Goal: Task Accomplishment & Management: Manage account settings

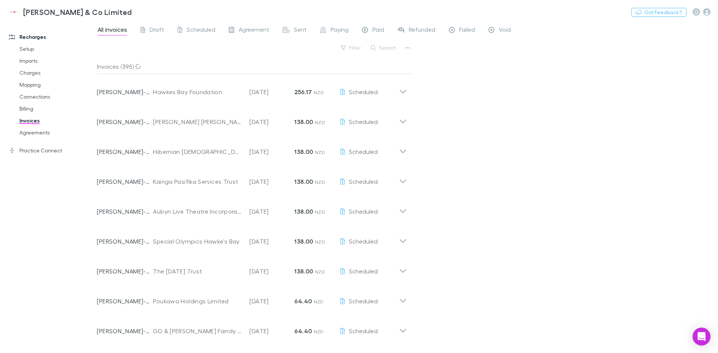
click at [403, 92] on icon at bounding box center [403, 89] width 8 height 15
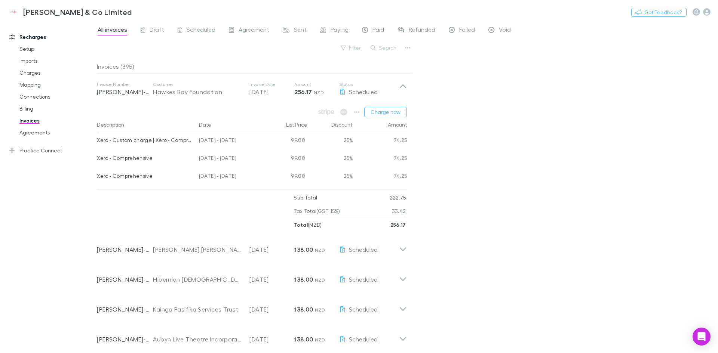
drag, startPoint x: 205, startPoint y: 141, endPoint x: 248, endPoint y: 176, distance: 56.1
click at [248, 176] on div "Xero - Custom charge | Xero - Comprehensive 08 May - 07 Jun 2025 99.00 25% 74.2…" at bounding box center [252, 159] width 310 height 54
click at [248, 176] on div "[DATE] - [DATE]" at bounding box center [229, 177] width 67 height 18
drag, startPoint x: 195, startPoint y: 140, endPoint x: 233, endPoint y: 172, distance: 49.7
click at [233, 172] on div "Xero - Custom charge | Xero - Comprehensive 08 May - 07 Jun 2025 99.00 25% 74.2…" at bounding box center [252, 159] width 310 height 54
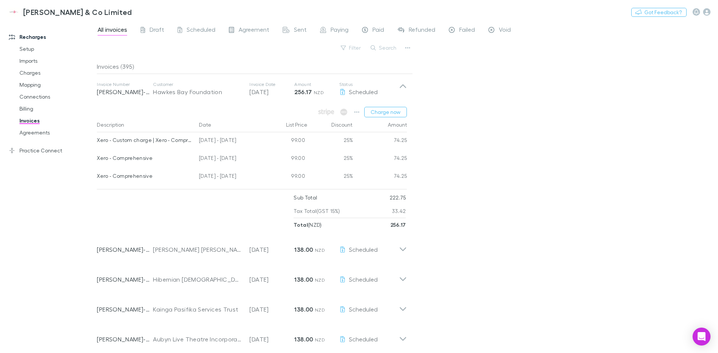
click at [233, 172] on div "[DATE] - [DATE]" at bounding box center [229, 177] width 67 height 18
click at [236, 191] on div "Charge now Description Date List Price Discount Amount Xero - Custom charge | X…" at bounding box center [252, 168] width 322 height 128
click at [197, 141] on div "[DATE] - [DATE]" at bounding box center [229, 141] width 67 height 18
drag, startPoint x: 144, startPoint y: 137, endPoint x: 247, endPoint y: 143, distance: 103.0
click at [247, 143] on div "Xero - Custom charge | Xero - Comprehensive 08 May - 07 Jun 2025 99.00 25% 74.25" at bounding box center [252, 141] width 310 height 18
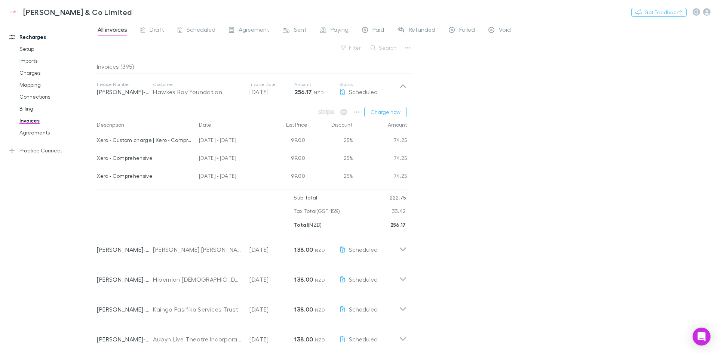
click at [247, 143] on div "[DATE] - [DATE]" at bounding box center [229, 141] width 67 height 18
drag, startPoint x: 201, startPoint y: 157, endPoint x: 245, endPoint y: 177, distance: 48.6
click at [245, 177] on div "Xero - Custom charge | Xero - Comprehensive 08 May - 07 Jun 2025 99.00 25% 74.2…" at bounding box center [252, 159] width 310 height 54
click at [245, 177] on div "[DATE] - [DATE]" at bounding box center [229, 177] width 67 height 18
drag, startPoint x: 203, startPoint y: 142, endPoint x: 239, endPoint y: 143, distance: 35.5
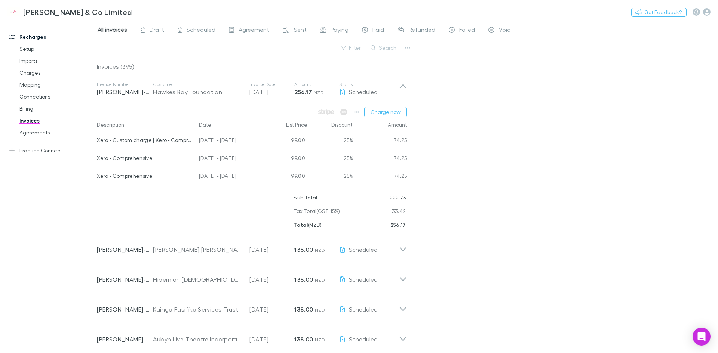
click at [239, 143] on div "[DATE] - [DATE]" at bounding box center [229, 141] width 67 height 18
drag, startPoint x: 197, startPoint y: 177, endPoint x: 223, endPoint y: 178, distance: 26.2
click at [223, 178] on div "[DATE] - [DATE]" at bounding box center [229, 177] width 67 height 18
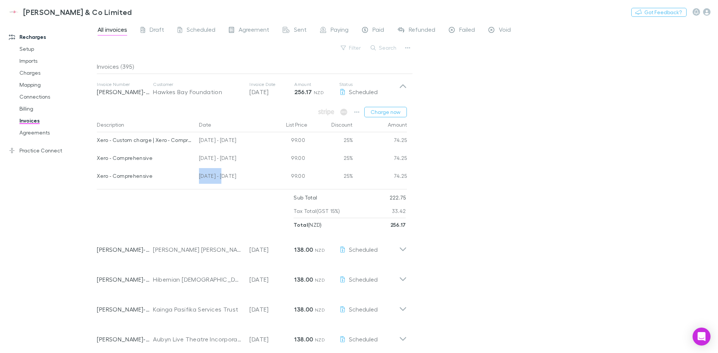
drag, startPoint x: 199, startPoint y: 159, endPoint x: 236, endPoint y: 161, distance: 36.7
click at [236, 161] on div "[DATE] - [DATE]" at bounding box center [229, 159] width 67 height 18
drag, startPoint x: 236, startPoint y: 161, endPoint x: 452, endPoint y: 156, distance: 215.9
click at [461, 156] on div "All invoices Draft Scheduled Agreement Sent Paying Paid Refunded Failed Void Fi…" at bounding box center [407, 187] width 621 height 333
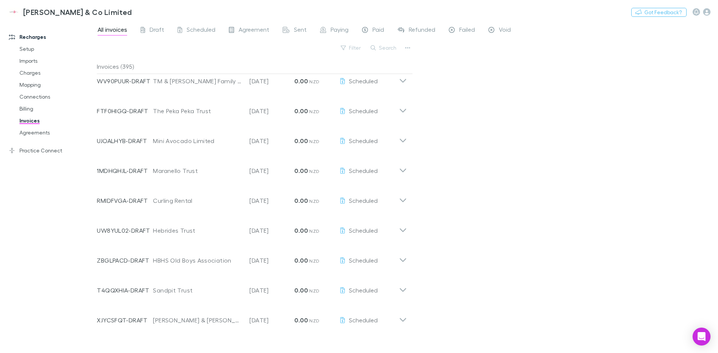
scroll to position [763, 0]
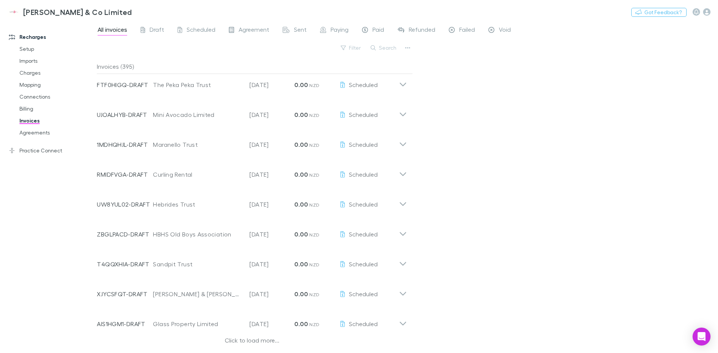
drag, startPoint x: 458, startPoint y: 299, endPoint x: 435, endPoint y: 190, distance: 112.1
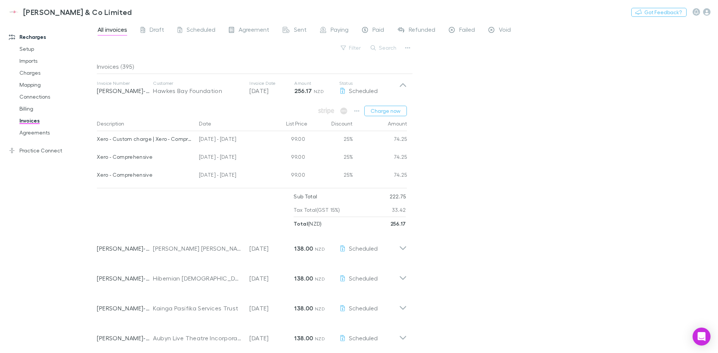
scroll to position [0, 0]
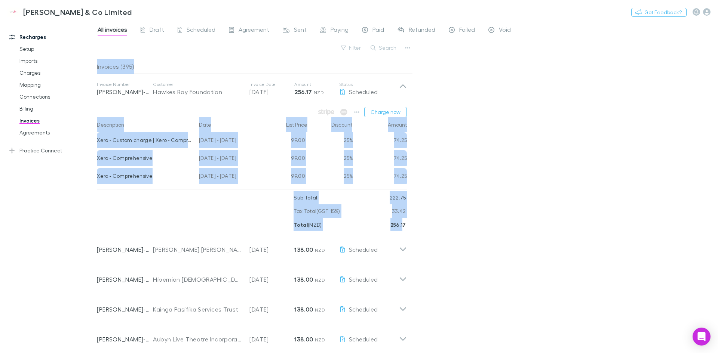
drag, startPoint x: 404, startPoint y: 225, endPoint x: 96, endPoint y: 47, distance: 356.3
click at [96, 47] on div "Recharges Setup Imports Charges Mapping Connections Billing Invoices Agreements…" at bounding box center [359, 187] width 718 height 333
click at [96, 47] on div at bounding box center [95, 181] width 2 height 319
click at [98, 48] on div "Filter Search" at bounding box center [255, 51] width 316 height 16
click at [99, 50] on div "Filter Search" at bounding box center [255, 51] width 316 height 16
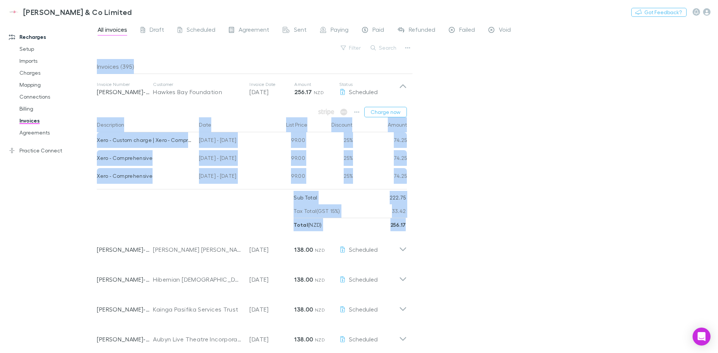
drag, startPoint x: 98, startPoint y: 57, endPoint x: 406, endPoint y: 224, distance: 350.1
click at [406, 224] on div "All invoices Draft Scheduled Agreement Sent Paying Paid Refunded Failed Void Fi…" at bounding box center [407, 187] width 621 height 333
click at [406, 224] on strong "256.17" at bounding box center [399, 225] width 16 height 6
drag, startPoint x: 406, startPoint y: 224, endPoint x: 276, endPoint y: 60, distance: 209.0
click at [276, 60] on div "Invoices (395) Invoice Number RECH-0095 Customer Hawkes Bay Foundation Invoice …" at bounding box center [255, 203] width 316 height 288
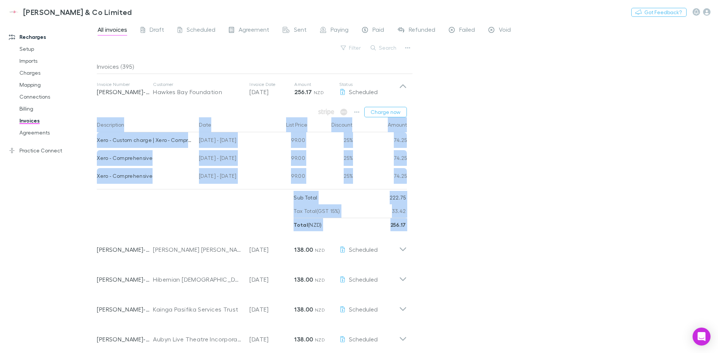
click at [276, 60] on div "Invoices (395)" at bounding box center [255, 66] width 316 height 15
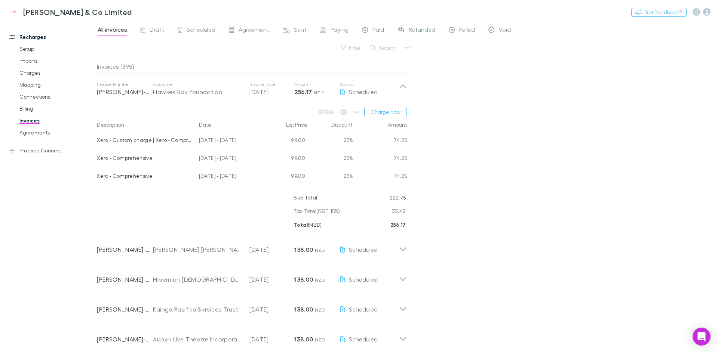
click at [293, 91] on p "[DATE]" at bounding box center [271, 92] width 45 height 9
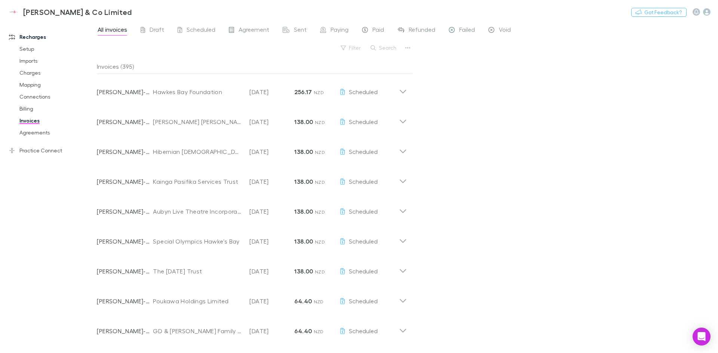
click at [267, 91] on p "[DATE]" at bounding box center [271, 92] width 45 height 9
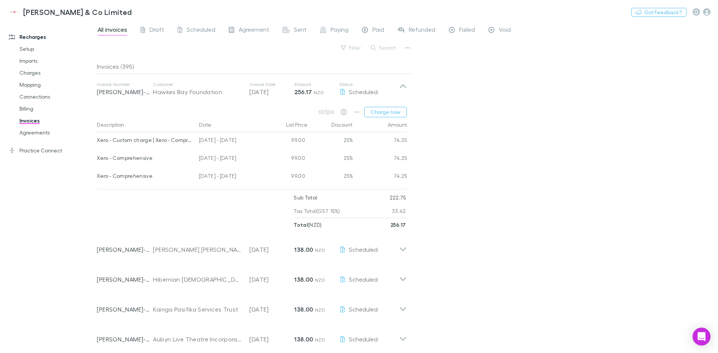
click at [355, 113] on icon "button" at bounding box center [356, 112] width 5 height 6
click at [475, 154] on div at bounding box center [359, 176] width 718 height 353
click at [471, 143] on div "All invoices Draft Scheduled Agreement Sent Paying Paid Refunded Failed Void Fi…" at bounding box center [407, 187] width 621 height 333
click at [462, 108] on div "All invoices Draft Scheduled Agreement Sent Paying Paid Refunded Failed Void Fi…" at bounding box center [407, 187] width 621 height 333
click at [356, 114] on icon "button" at bounding box center [356, 112] width 5 height 6
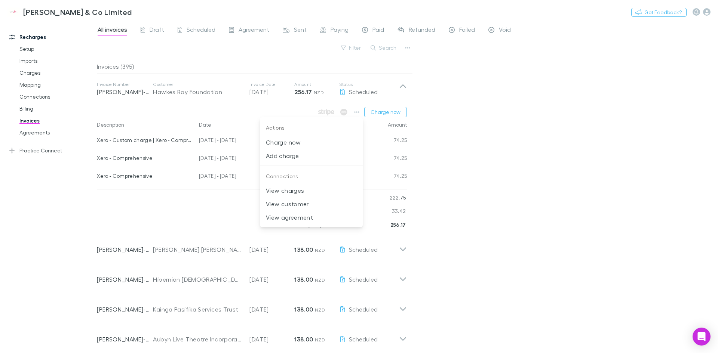
click at [426, 110] on div at bounding box center [359, 176] width 718 height 353
click at [404, 249] on icon at bounding box center [403, 246] width 8 height 15
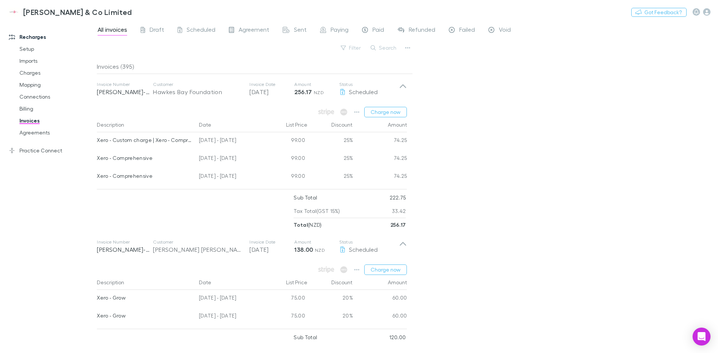
click at [445, 230] on div "All invoices Draft Scheduled Agreement Sent Paying Paid Refunded Failed Void Fi…" at bounding box center [407, 187] width 621 height 333
click at [403, 246] on icon at bounding box center [403, 246] width 8 height 15
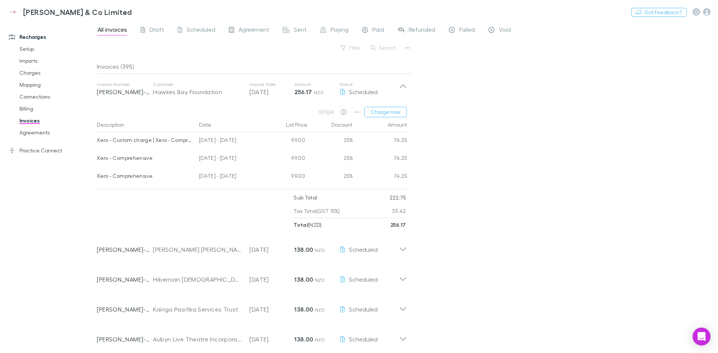
click at [430, 182] on div "All invoices Draft Scheduled Agreement Sent Paying Paid Refunded Failed Void Fi…" at bounding box center [407, 187] width 621 height 333
click at [380, 112] on button "Charge now" at bounding box center [385, 112] width 43 height 10
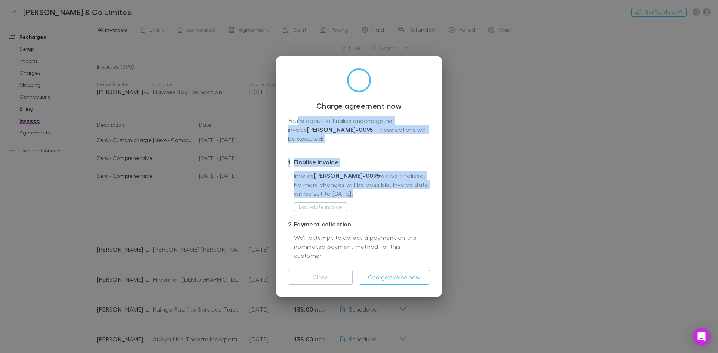
drag, startPoint x: 297, startPoint y: 132, endPoint x: 368, endPoint y: 191, distance: 93.0
click at [368, 191] on div "Charge agreement now You’re about to finalise and charge the invoice RECH-0095 …" at bounding box center [359, 176] width 166 height 241
click at [368, 191] on p "Invoice RECH-0095 will be finalised. No more changes will be possible. Invoice …" at bounding box center [362, 186] width 136 height 31
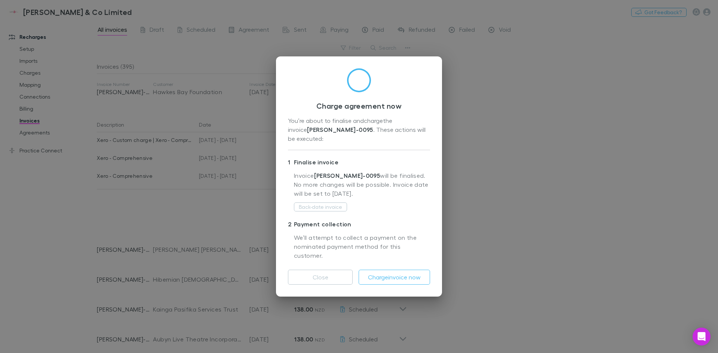
click at [388, 220] on p "2 Payment collection" at bounding box center [359, 224] width 142 height 12
click at [336, 270] on button "Close" at bounding box center [320, 277] width 65 height 15
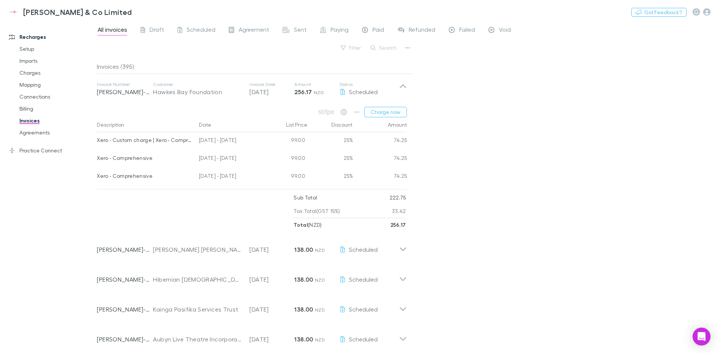
click at [388, 110] on button "Charge now" at bounding box center [385, 112] width 43 height 10
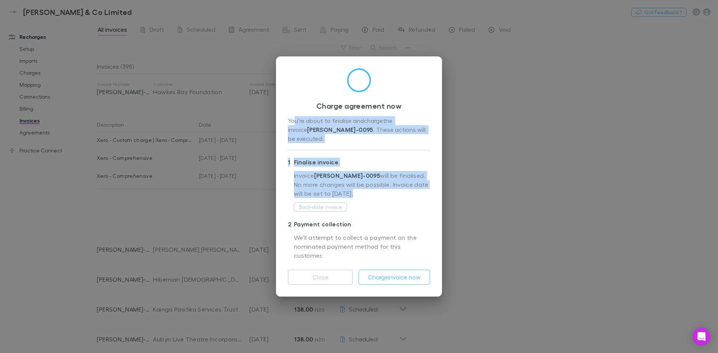
drag, startPoint x: 294, startPoint y: 132, endPoint x: 367, endPoint y: 195, distance: 96.6
click at [367, 195] on div "Charge agreement now You’re about to finalise and charge the invoice RECH-0095 …" at bounding box center [359, 176] width 166 height 241
click at [367, 195] on p "Invoice RECH-0095 will be finalised. No more changes will be possible. Invoice …" at bounding box center [362, 186] width 136 height 31
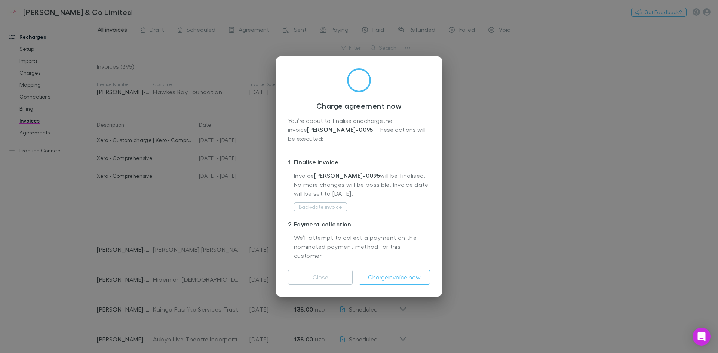
click at [397, 270] on button "Charge invoice now" at bounding box center [394, 277] width 71 height 15
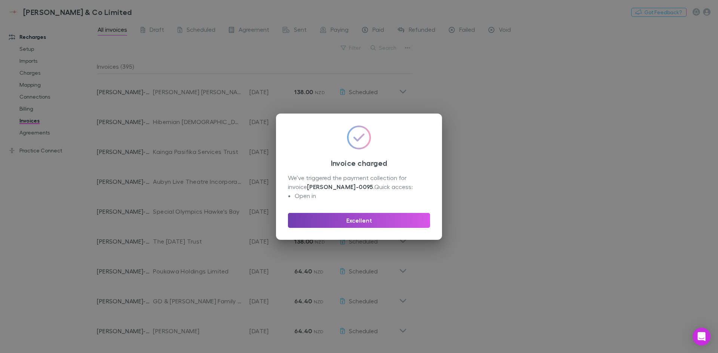
click at [391, 215] on button "Excellent" at bounding box center [359, 220] width 142 height 15
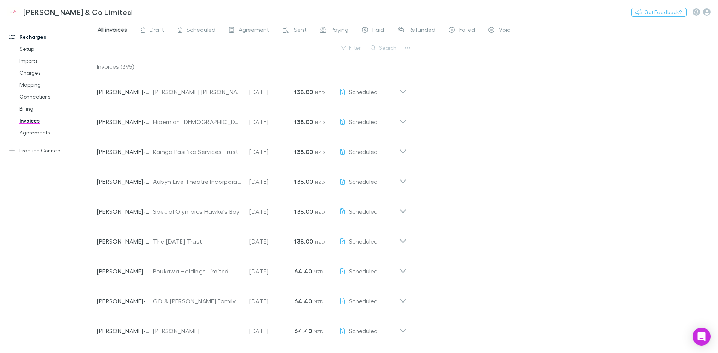
click at [477, 127] on div "All invoices Draft Scheduled Agreement Sent Paying Paid Refunded Failed Void Fi…" at bounding box center [407, 187] width 621 height 333
click at [327, 31] on div "Paying" at bounding box center [334, 31] width 28 height 10
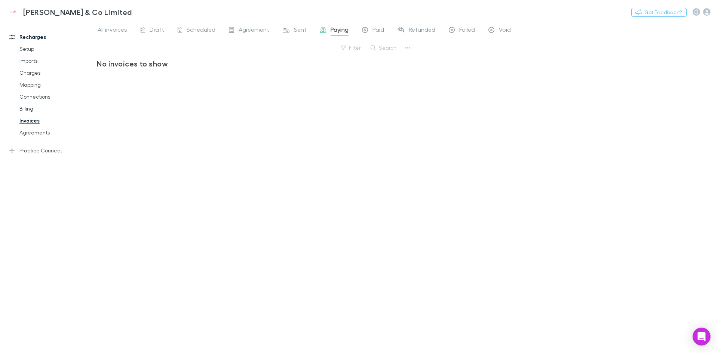
click at [365, 31] on icon at bounding box center [365, 31] width 6 height 8
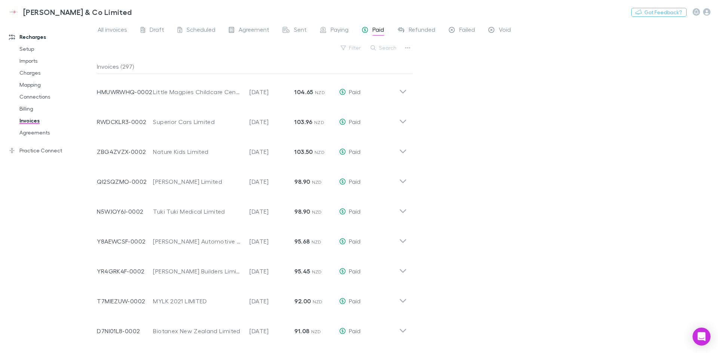
click at [342, 31] on span "Paying" at bounding box center [340, 31] width 18 height 10
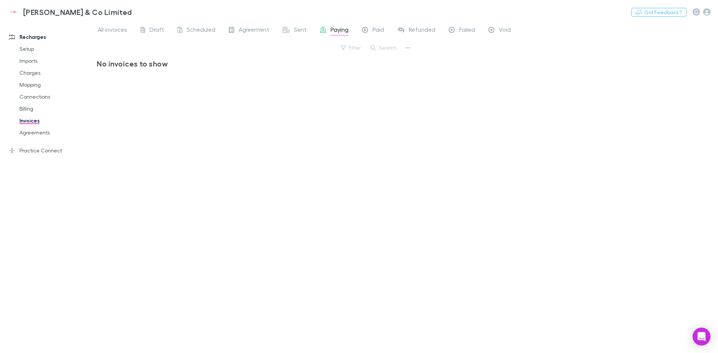
click at [293, 32] on div "Sent" at bounding box center [295, 31] width 24 height 10
click at [239, 31] on span "Agreement" at bounding box center [254, 31] width 31 height 10
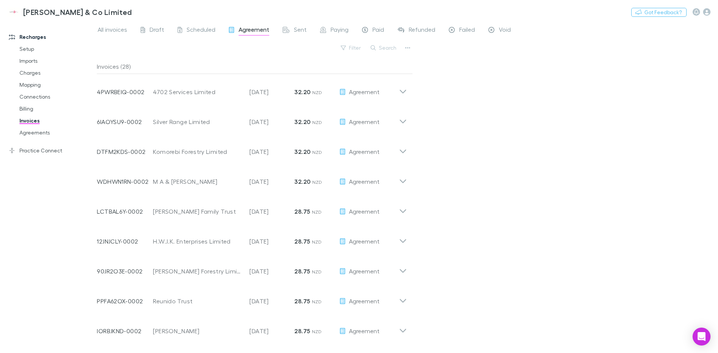
click at [189, 33] on span "Scheduled" at bounding box center [201, 31] width 29 height 10
click at [114, 30] on span "All invoices" at bounding box center [113, 31] width 30 height 10
click at [495, 34] on div "Void" at bounding box center [500, 31] width 22 height 10
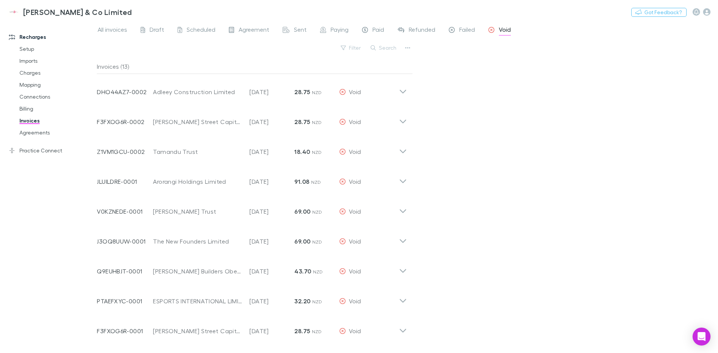
click at [456, 31] on div "Failed" at bounding box center [462, 31] width 26 height 10
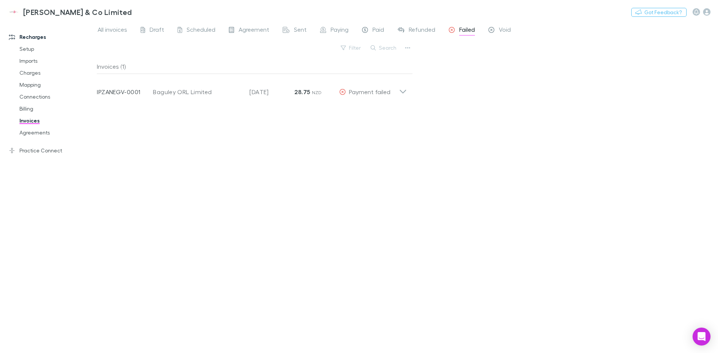
click at [401, 27] on icon at bounding box center [401, 31] width 7 height 8
click at [362, 28] on icon at bounding box center [365, 30] width 6 height 6
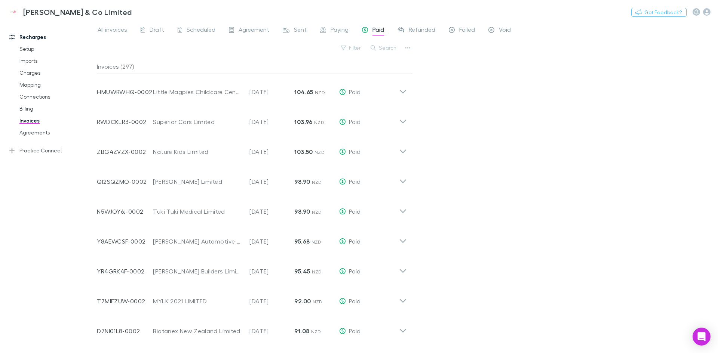
click at [325, 32] on icon at bounding box center [323, 30] width 6 height 6
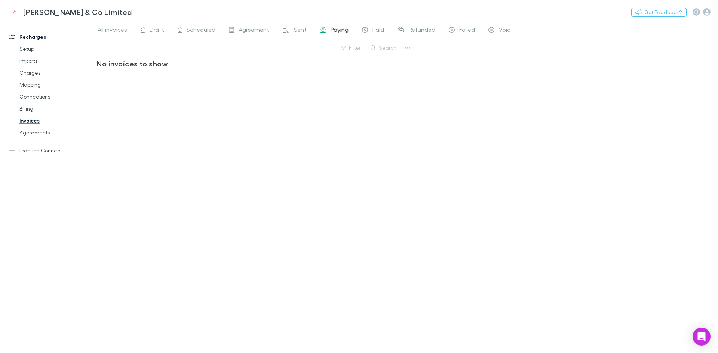
click at [297, 33] on span "Sent" at bounding box center [300, 31] width 13 height 10
click at [41, 131] on link "Agreements" at bounding box center [56, 133] width 89 height 12
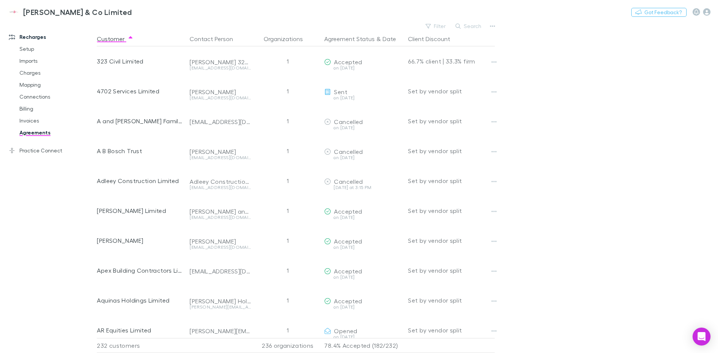
click at [470, 26] on button "Search" at bounding box center [469, 26] width 34 height 9
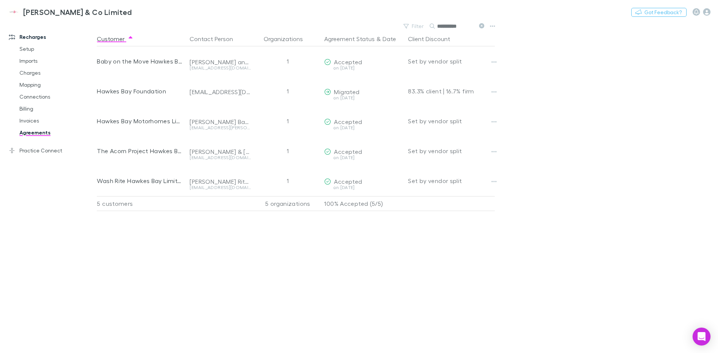
type input "**********"
click at [493, 94] on icon "button" at bounding box center [494, 92] width 5 height 6
click at [524, 83] on div at bounding box center [359, 176] width 718 height 353
drag, startPoint x: 535, startPoint y: 179, endPoint x: 530, endPoint y: 182, distance: 5.7
click at [533, 179] on main "**********" at bounding box center [407, 187] width 621 height 333
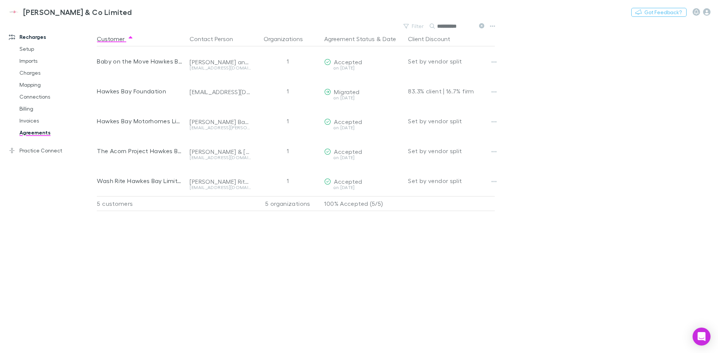
click at [39, 120] on link "Invoices" at bounding box center [56, 121] width 89 height 12
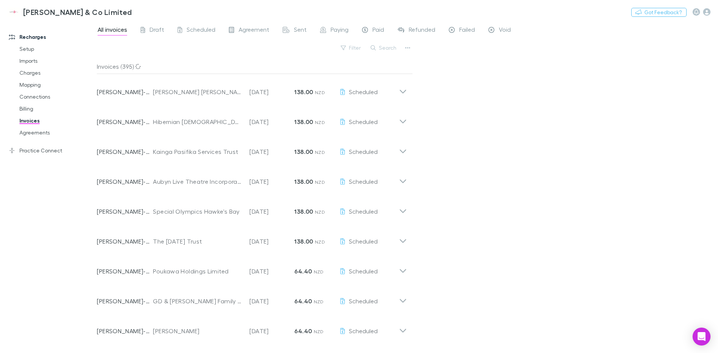
click at [383, 48] on button "Search" at bounding box center [384, 47] width 34 height 9
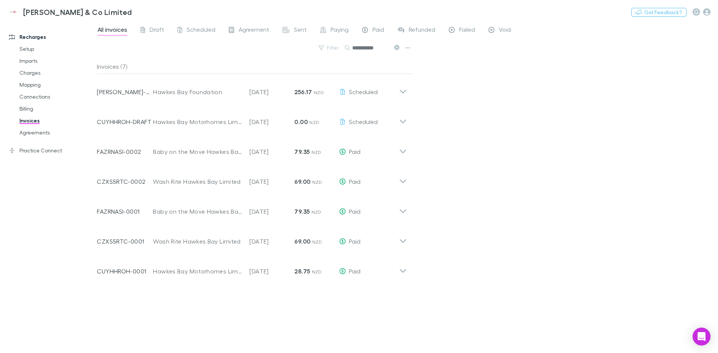
type input "**********"
click at [402, 122] on icon at bounding box center [403, 122] width 6 height 4
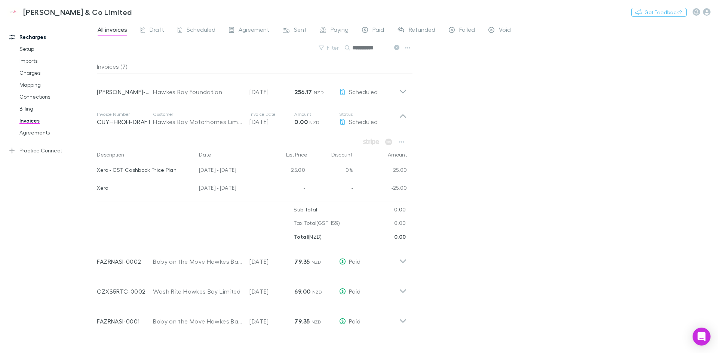
click at [403, 116] on icon at bounding box center [403, 116] width 6 height 4
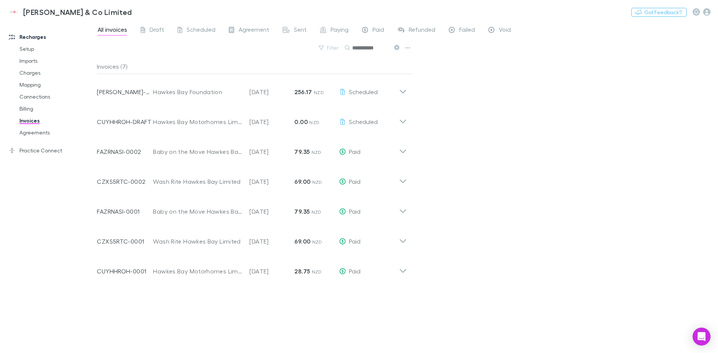
click at [400, 92] on icon at bounding box center [403, 89] width 8 height 15
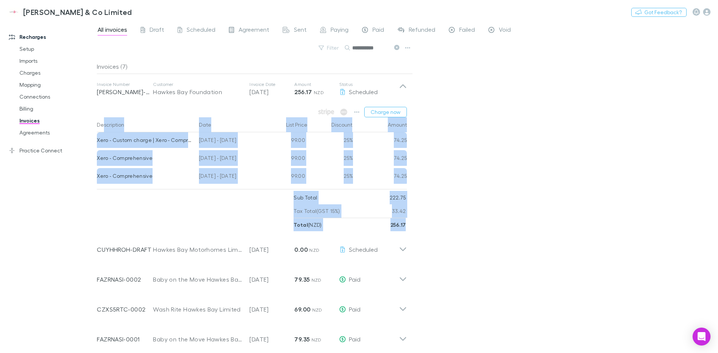
drag, startPoint x: 103, startPoint y: 125, endPoint x: 405, endPoint y: 226, distance: 318.7
click at [405, 226] on div "Charge now Description Date List Price Discount Amount Xero - Custom charge | X…" at bounding box center [252, 168] width 322 height 128
click at [405, 226] on strong "256.17" at bounding box center [399, 225] width 16 height 6
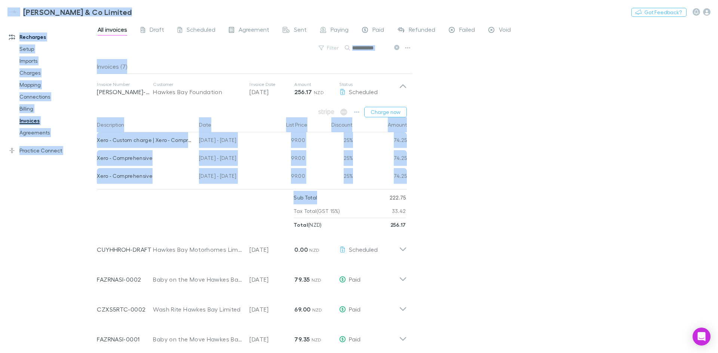
drag, startPoint x: 405, startPoint y: 226, endPoint x: 317, endPoint y: 201, distance: 92.2
click at [317, 202] on div "Sub Total 222.75 Tax Total (GST 15%) 33.42 Total ( NZD ) 256.17" at bounding box center [350, 211] width 112 height 41
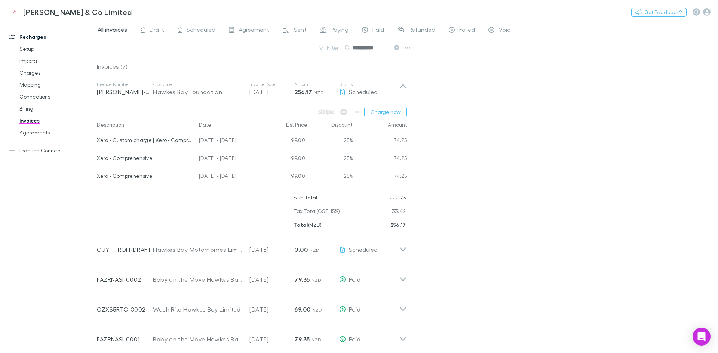
click at [300, 200] on p "Sub Total" at bounding box center [306, 197] width 24 height 13
click at [432, 105] on div "**********" at bounding box center [407, 187] width 621 height 333
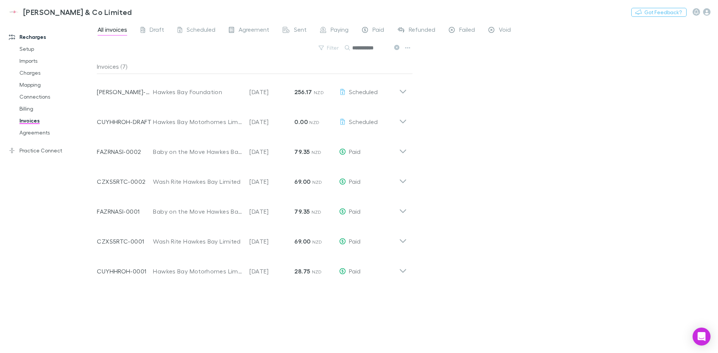
click at [401, 93] on icon at bounding box center [403, 89] width 8 height 15
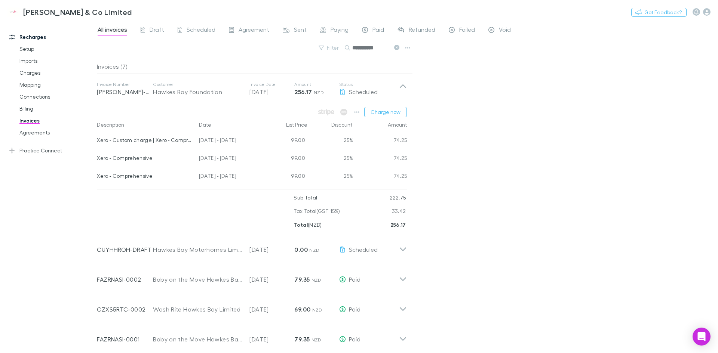
click at [385, 116] on button "Charge now" at bounding box center [385, 112] width 43 height 10
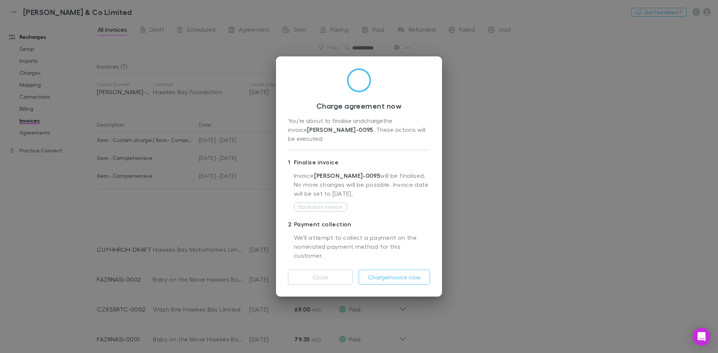
click at [317, 272] on button "Close" at bounding box center [320, 277] width 65 height 15
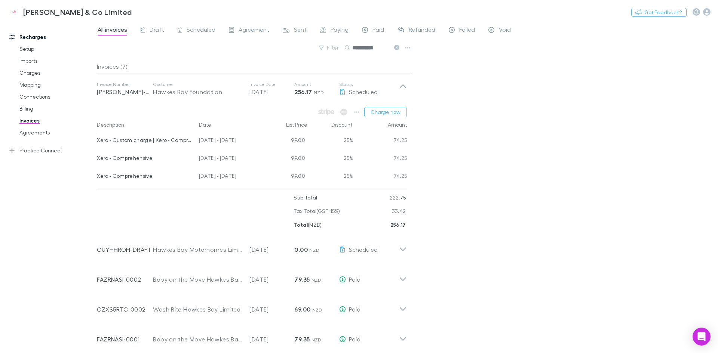
click at [460, 112] on div "**********" at bounding box center [407, 187] width 621 height 333
